Goal: Check status: Check status

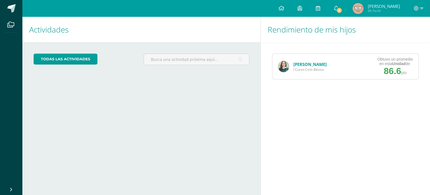
click at [286, 62] on img at bounding box center [283, 66] width 11 height 11
click at [285, 69] on img at bounding box center [283, 66] width 11 height 11
click at [304, 64] on link "[PERSON_NAME]" at bounding box center [309, 64] width 33 height 6
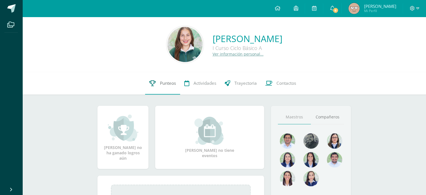
click at [147, 81] on link "Punteos" at bounding box center [162, 83] width 35 height 22
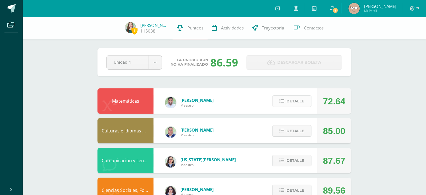
click at [296, 102] on span "Detalle" at bounding box center [295, 101] width 18 height 10
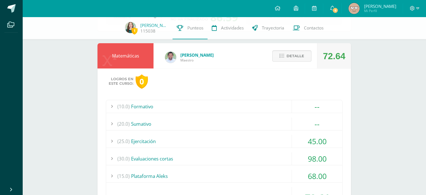
scroll to position [38, 0]
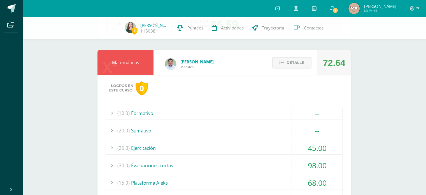
click at [277, 66] on button "Detalle" at bounding box center [291, 62] width 39 height 11
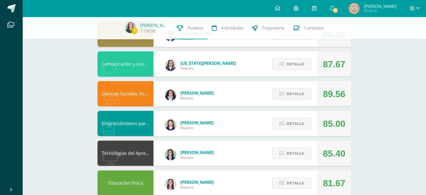
scroll to position [100, 0]
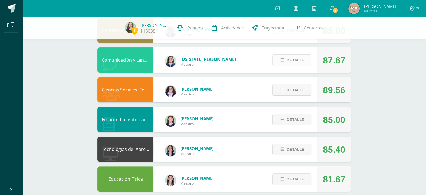
click at [297, 59] on span "Detalle" at bounding box center [295, 60] width 18 height 10
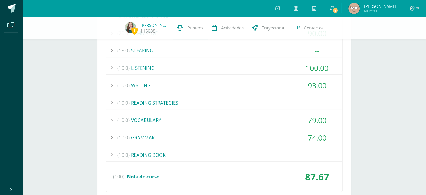
scroll to position [198, 0]
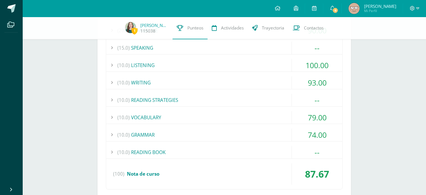
click at [276, 111] on div "(10.0) VOCABULARY" at bounding box center [224, 117] width 236 height 13
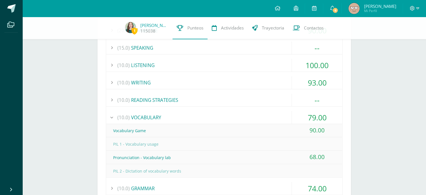
click at [273, 111] on div "(10.0) VOCABULARY" at bounding box center [224, 117] width 236 height 13
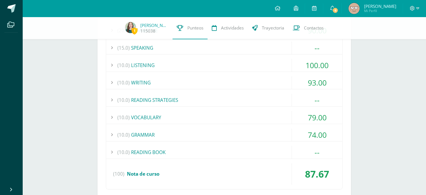
click at [263, 130] on div "(10.0) GRAMMAR" at bounding box center [224, 134] width 236 height 13
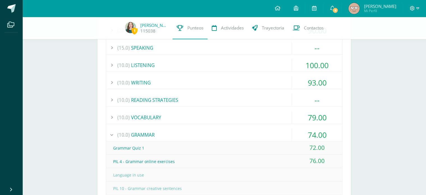
click at [263, 130] on div "(10.0) GRAMMAR" at bounding box center [224, 134] width 236 height 13
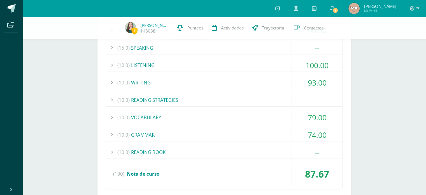
click at [263, 130] on div "(10.0) GRAMMAR" at bounding box center [224, 134] width 236 height 13
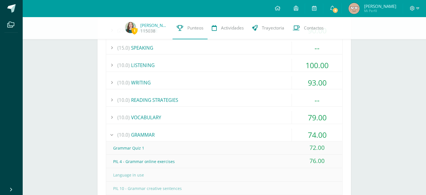
click at [272, 123] on div "(5.0) ONLINE PRACTICE -- Oxford Platform (100)" at bounding box center [224, 124] width 237 height 236
click at [275, 129] on div "(10.0) GRAMMAR" at bounding box center [224, 134] width 236 height 13
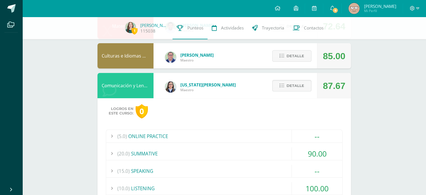
scroll to position [74, 0]
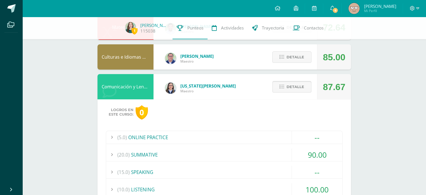
click at [291, 88] on span "Detalle" at bounding box center [295, 86] width 18 height 10
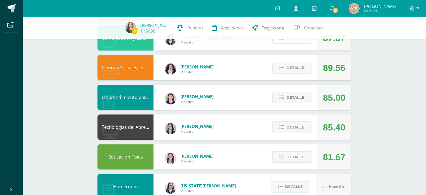
scroll to position [123, 0]
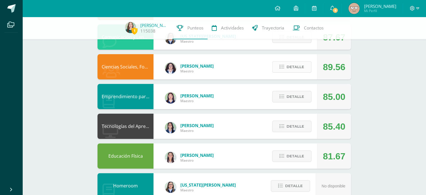
click at [295, 67] on span "Detalle" at bounding box center [295, 67] width 18 height 10
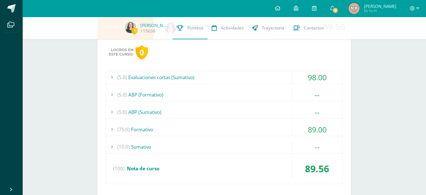
scroll to position [166, 0]
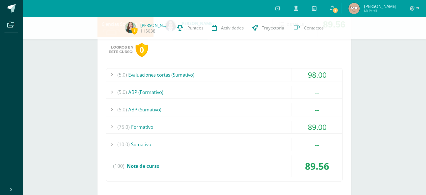
click at [237, 123] on div "(75.0) Formativo" at bounding box center [224, 126] width 236 height 13
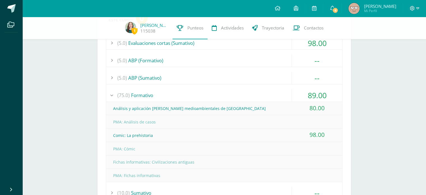
scroll to position [195, 0]
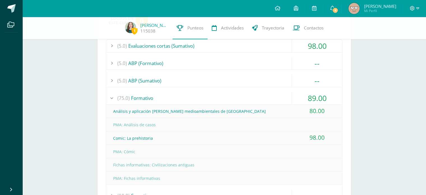
click at [261, 88] on div "(5.0) Evaluaciones cortas (Sumativo) 98.00 Evaluación corta 1 98.00" at bounding box center [224, 135] width 237 height 193
click at [123, 95] on span "(75.0)" at bounding box center [123, 98] width 12 height 13
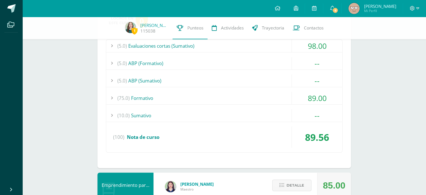
click at [123, 95] on span "(75.0)" at bounding box center [123, 98] width 12 height 13
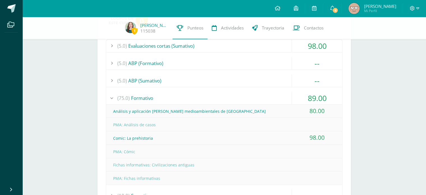
click at [134, 95] on div "(75.0) Formativo" at bounding box center [224, 98] width 236 height 13
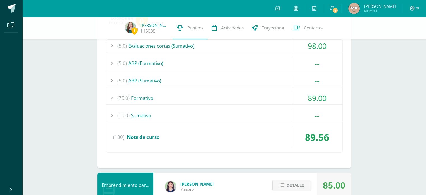
click at [158, 42] on div "(5.0) Evaluaciones cortas (Sumativo)" at bounding box center [224, 45] width 236 height 13
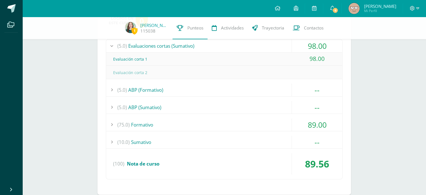
click at [158, 42] on div "(5.0) Evaluaciones cortas (Sumativo)" at bounding box center [224, 45] width 236 height 13
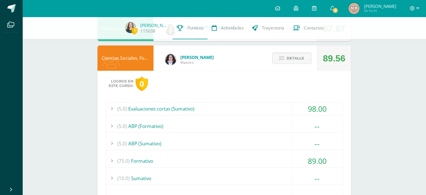
scroll to position [128, 0]
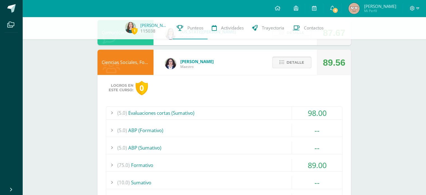
click at [284, 63] on icon at bounding box center [281, 62] width 5 height 5
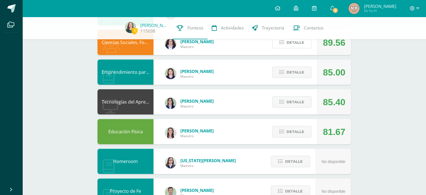
scroll to position [156, 0]
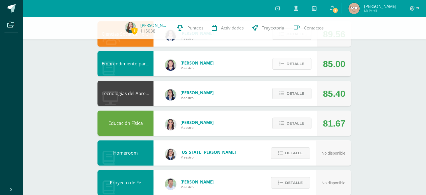
click at [293, 67] on span "Detalle" at bounding box center [295, 64] width 18 height 10
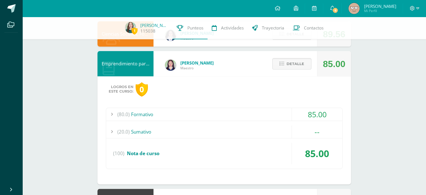
click at [222, 116] on div "(80.0) Formativo" at bounding box center [224, 114] width 236 height 13
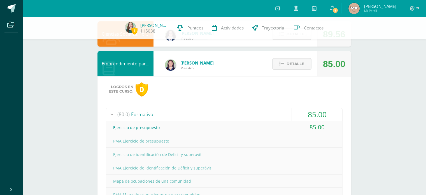
click at [217, 117] on div "(80.0) Formativo" at bounding box center [224, 114] width 236 height 13
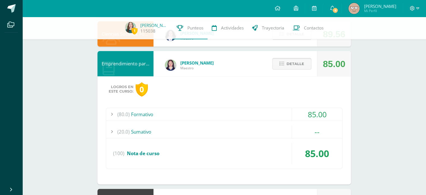
click at [282, 62] on icon at bounding box center [281, 63] width 5 height 5
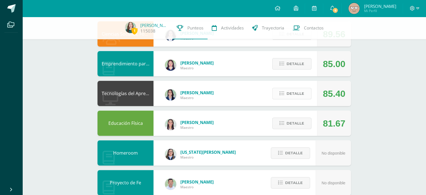
click at [288, 93] on span "Detalle" at bounding box center [295, 93] width 18 height 10
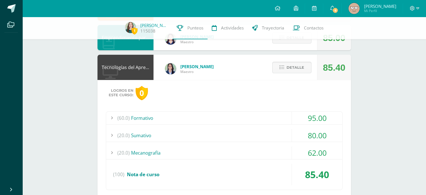
scroll to position [230, 0]
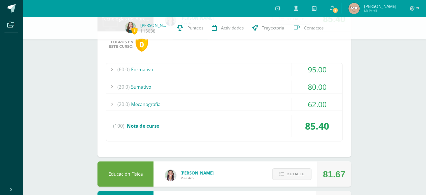
click at [253, 107] on div "(20.0) Mecanografía" at bounding box center [224, 104] width 236 height 13
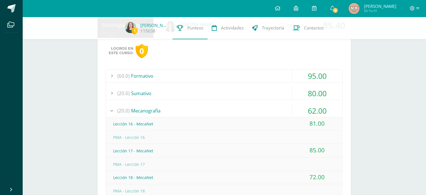
scroll to position [137, 0]
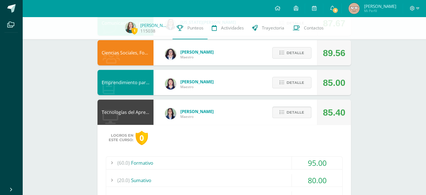
click at [276, 111] on button "Detalle" at bounding box center [291, 111] width 39 height 11
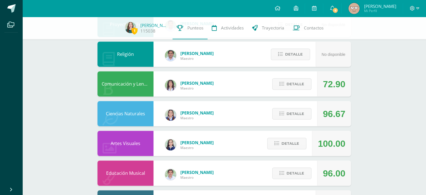
scroll to position [317, 0]
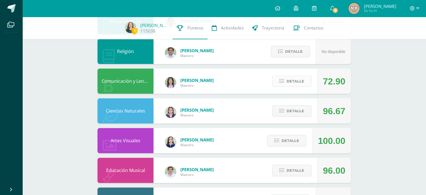
click at [293, 83] on span "Detalle" at bounding box center [295, 81] width 18 height 10
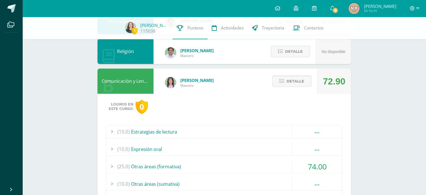
click at [293, 83] on span "Detalle" at bounding box center [295, 81] width 18 height 10
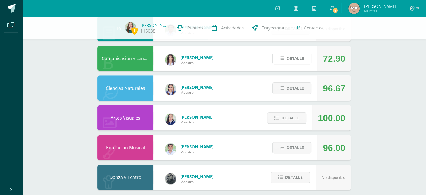
scroll to position [346, 0]
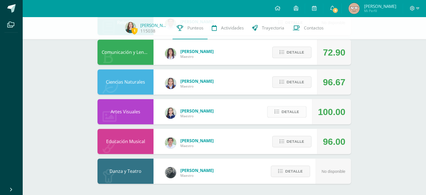
click at [271, 111] on button "Detalle" at bounding box center [286, 111] width 39 height 11
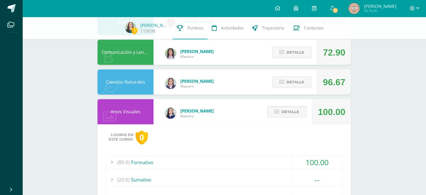
click at [279, 111] on icon at bounding box center [276, 111] width 5 height 5
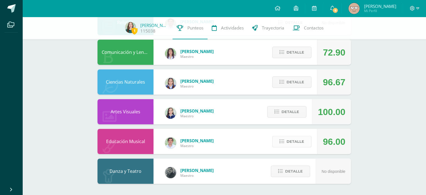
click at [279, 143] on button "Detalle" at bounding box center [291, 141] width 39 height 11
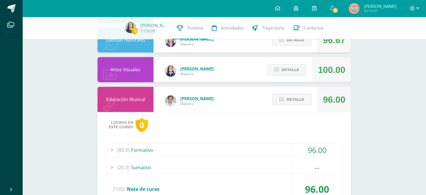
scroll to position [453, 0]
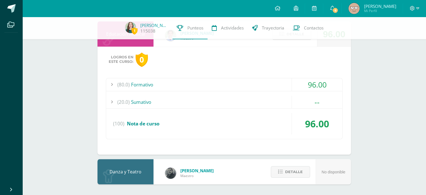
click at [224, 81] on div "(80.0) Formativo" at bounding box center [224, 84] width 236 height 13
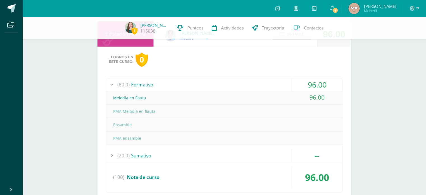
click at [227, 81] on div "(80.0) Formativo" at bounding box center [224, 84] width 236 height 13
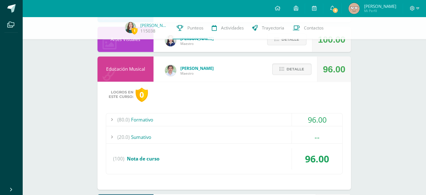
scroll to position [390, 0]
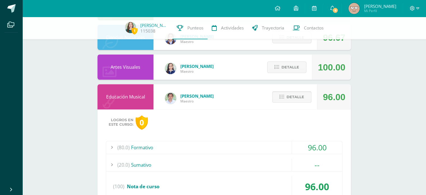
click at [288, 97] on span "Detalle" at bounding box center [295, 97] width 18 height 10
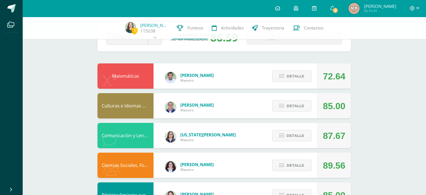
scroll to position [0, 0]
